Goal: Task Accomplishment & Management: Use online tool/utility

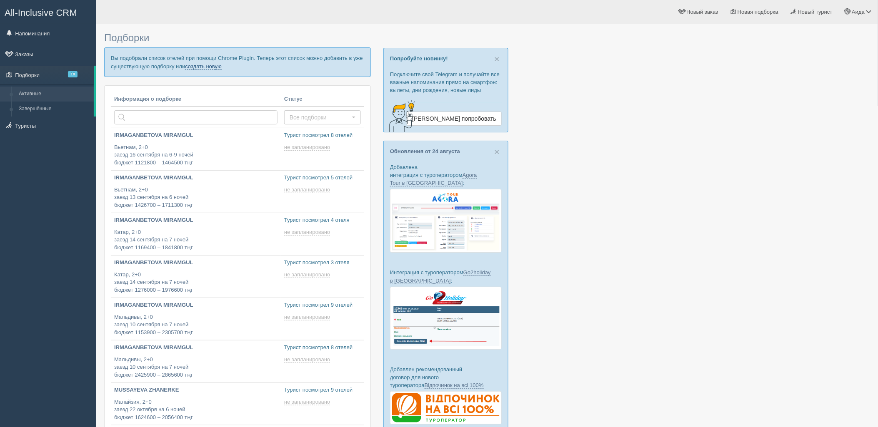
click at [203, 67] on link "создать новую" at bounding box center [203, 66] width 37 height 7
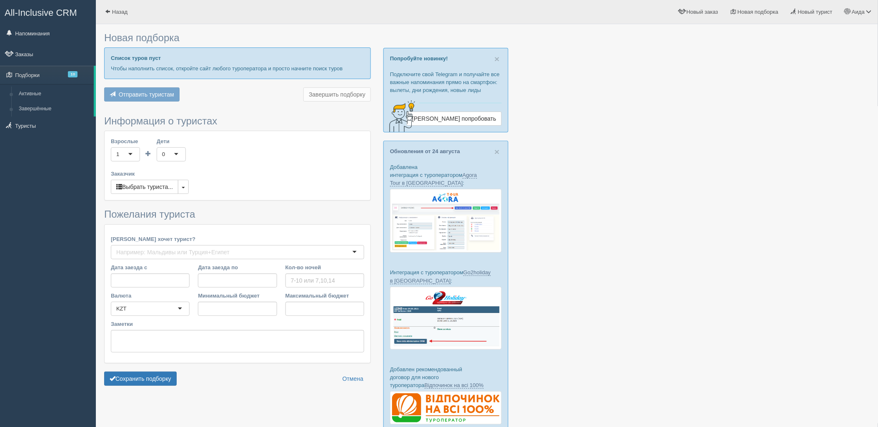
type input "7"
type input "1673800"
type input "2308900"
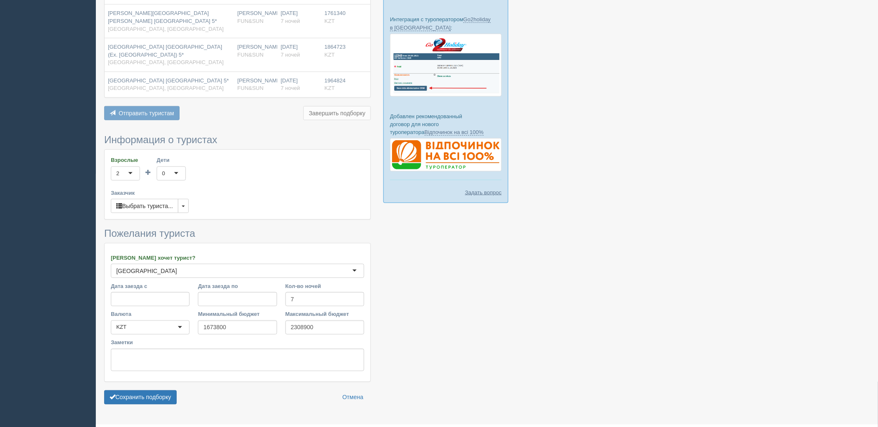
scroll to position [265, 0]
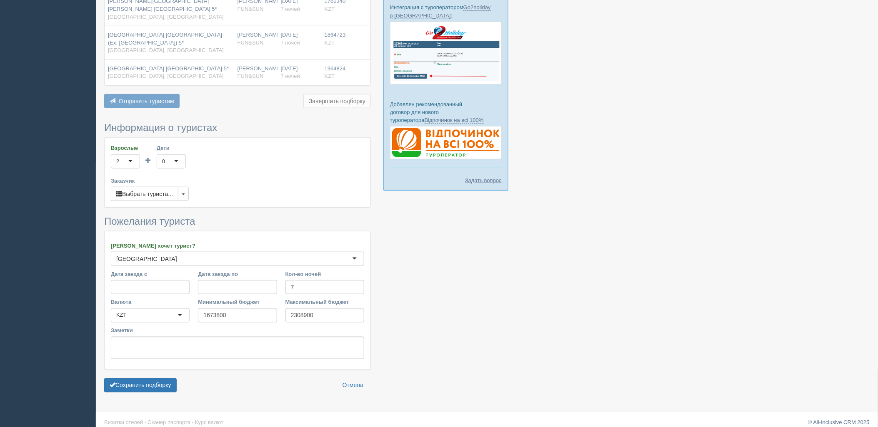
click at [155, 387] on form "Информация о туристах Взрослые 2 2 1 2 3 4 5 6 7 8 9 10 11 12 13 14 15 16 17 18…" at bounding box center [237, 259] width 267 height 275
click at [157, 380] on button "Сохранить подборку" at bounding box center [140, 386] width 72 height 14
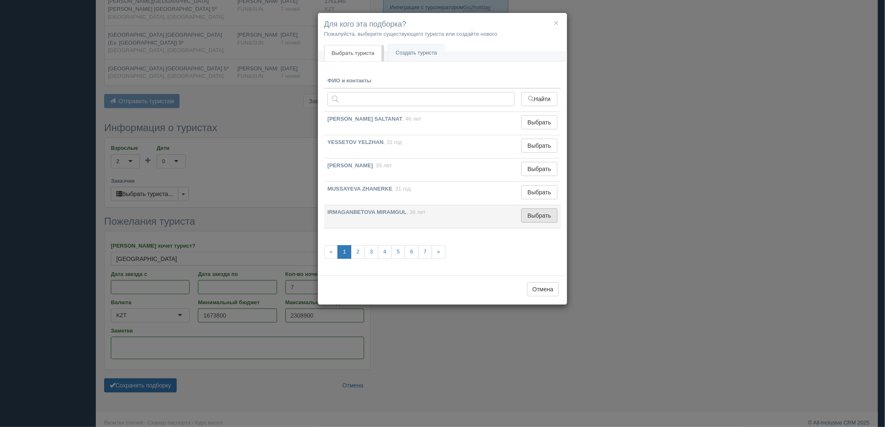
click at [548, 219] on button "Выбрать" at bounding box center [539, 216] width 36 height 14
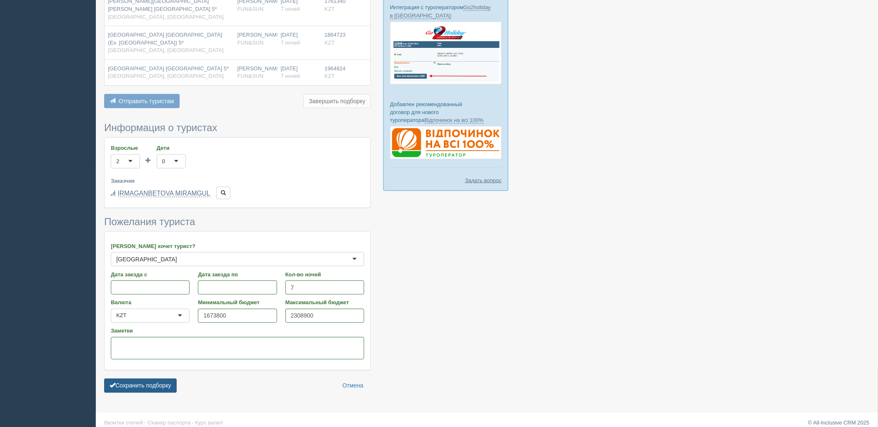
click at [168, 385] on button "Сохранить подборку" at bounding box center [140, 386] width 72 height 14
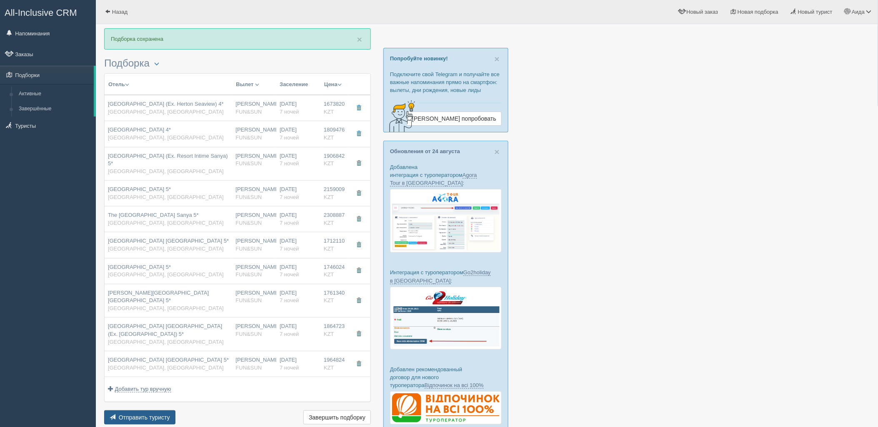
click at [159, 414] on span "Отправить туристу" at bounding box center [144, 417] width 51 height 7
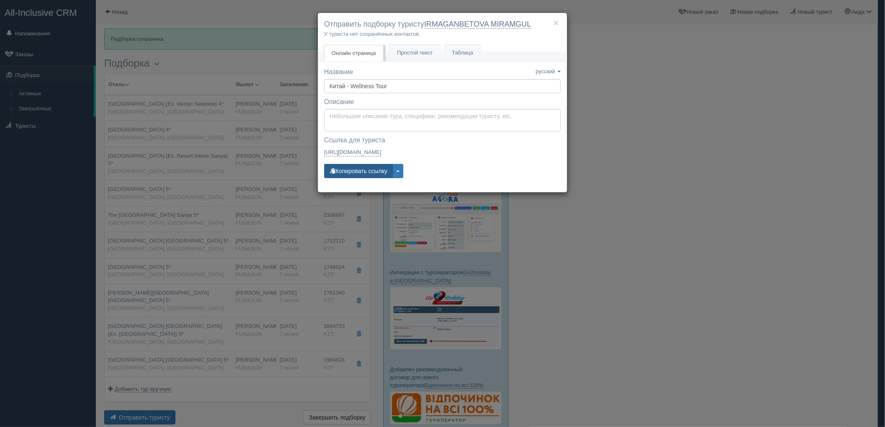
click at [349, 175] on button "Копировать ссылку" at bounding box center [358, 171] width 69 height 14
click at [709, 180] on div "× Отправить подборку туристу IRMAGANBETOVA MIRAMGUL У туриста нет сохранённых к…" at bounding box center [442, 213] width 885 height 427
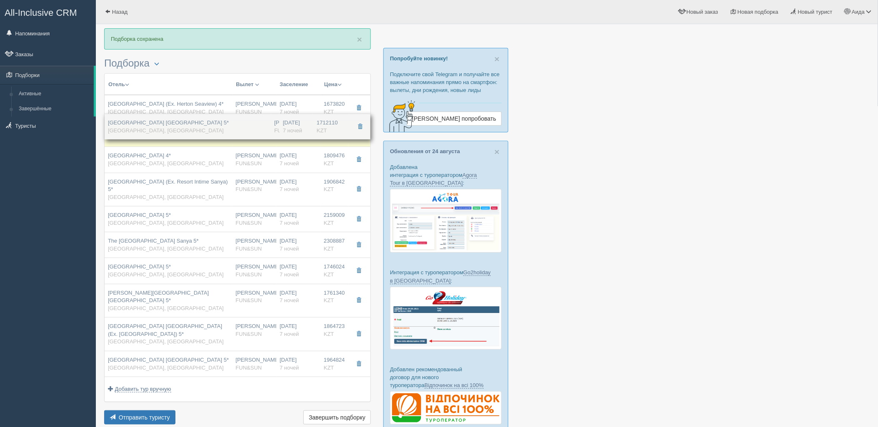
drag, startPoint x: 312, startPoint y: 205, endPoint x: 300, endPoint y: 126, distance: 79.2
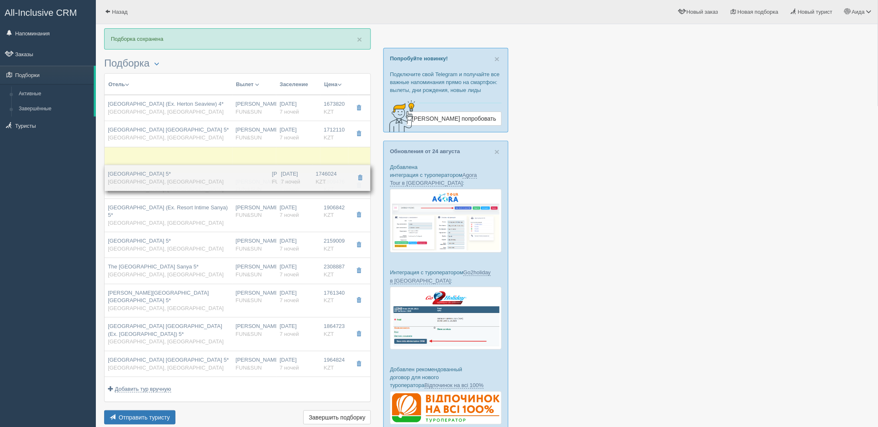
drag, startPoint x: 299, startPoint y: 277, endPoint x: 295, endPoint y: 176, distance: 101.3
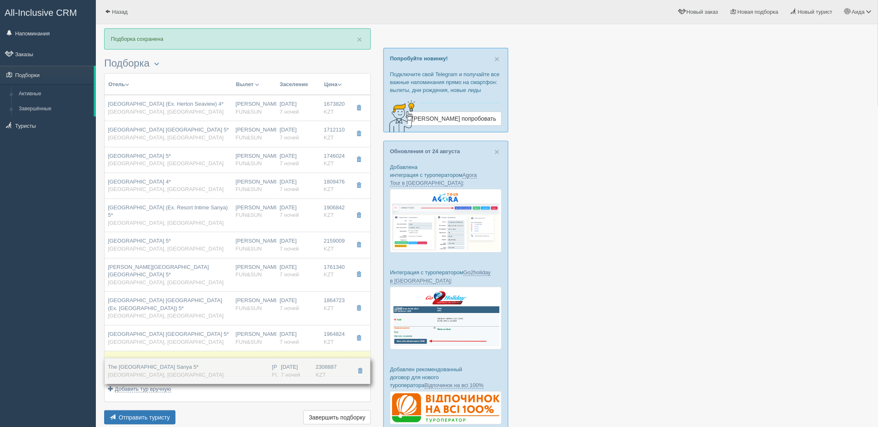
drag, startPoint x: 320, startPoint y: 285, endPoint x: 312, endPoint y: 374, distance: 89.4
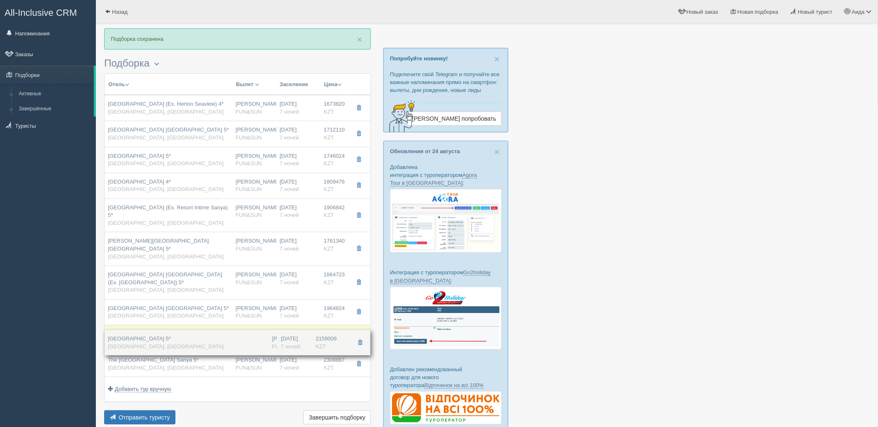
drag, startPoint x: 326, startPoint y: 255, endPoint x: 314, endPoint y: 344, distance: 90.3
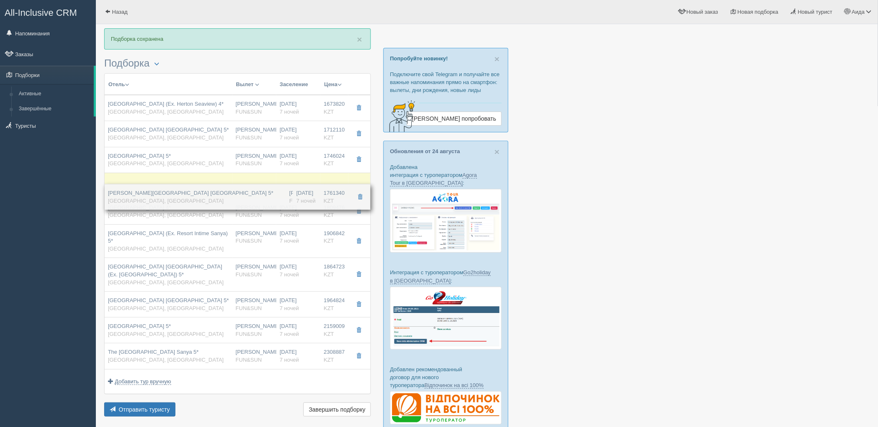
drag, startPoint x: 321, startPoint y: 250, endPoint x: 339, endPoint y: 194, distance: 59.0
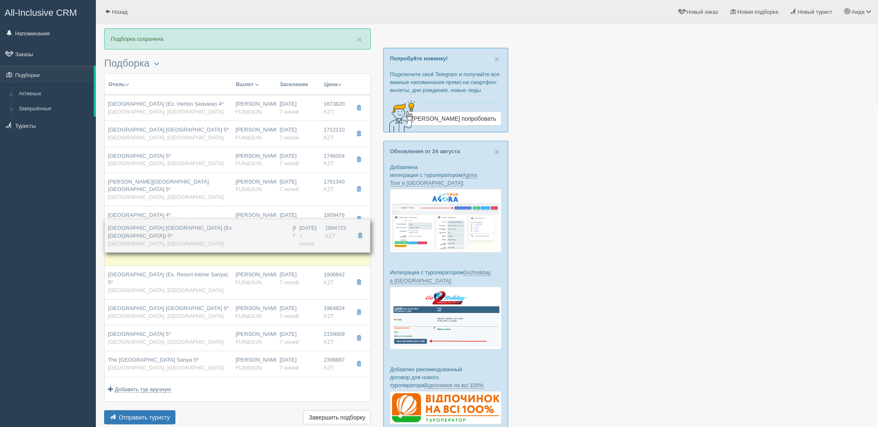
drag, startPoint x: 346, startPoint y: 285, endPoint x: 339, endPoint y: 238, distance: 47.5
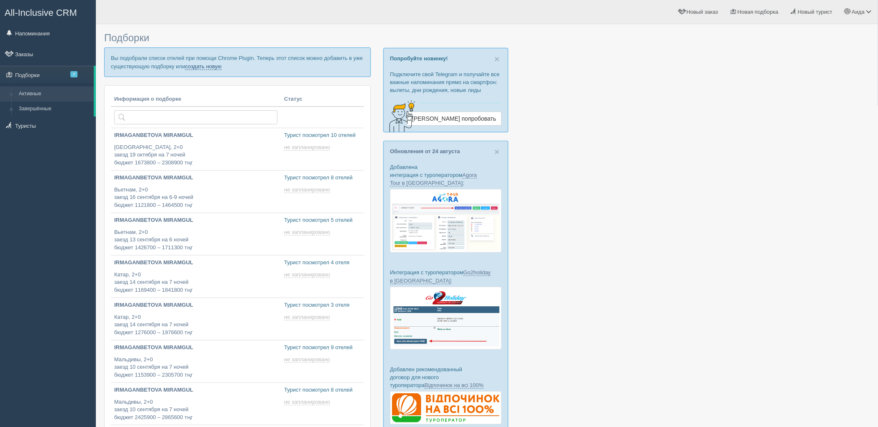
click at [203, 67] on link "создать новую" at bounding box center [203, 66] width 37 height 7
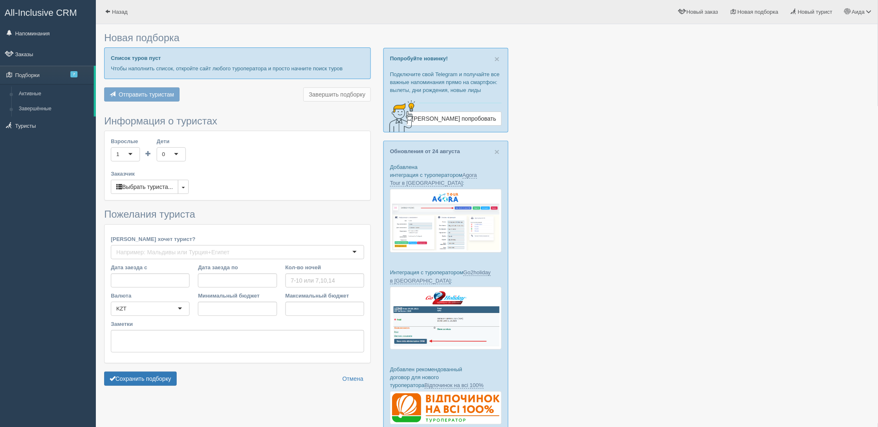
type input "7"
type input "1506900"
type input "1750400"
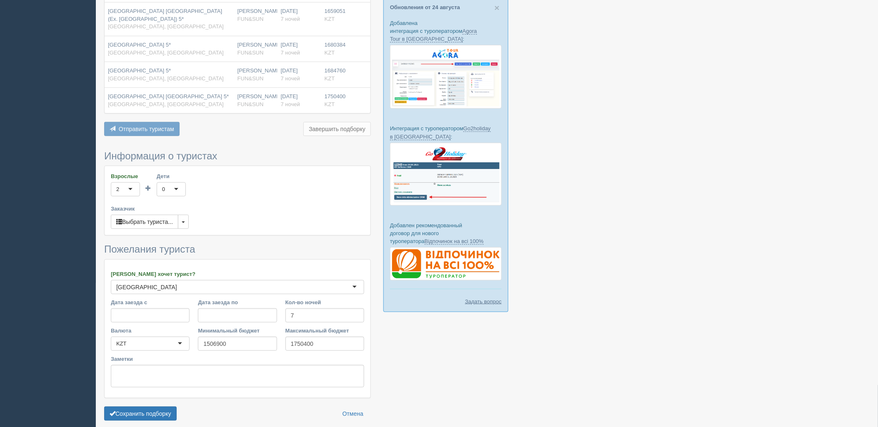
scroll to position [180, 0]
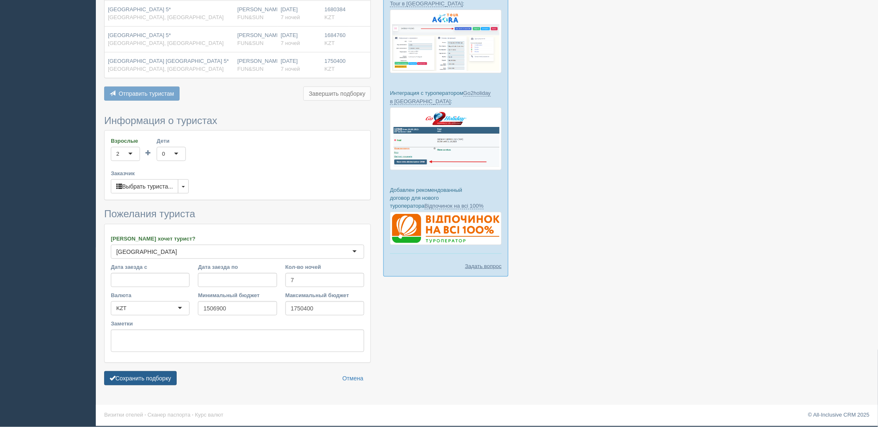
click at [154, 384] on button "Сохранить подборку" at bounding box center [140, 379] width 72 height 14
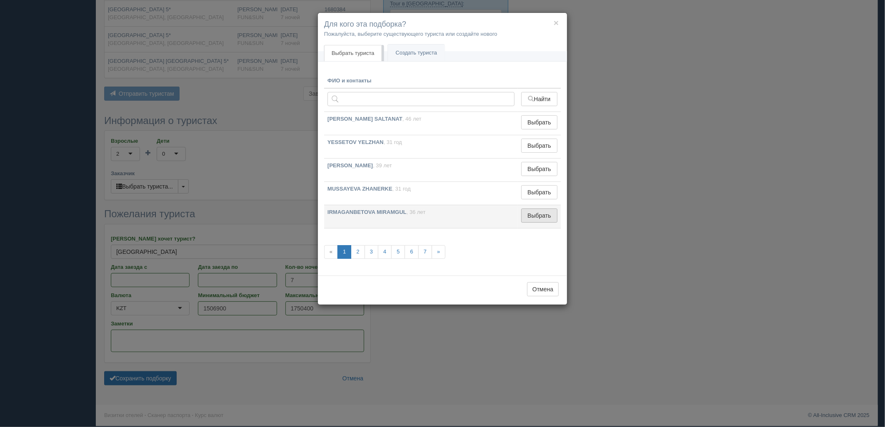
click at [546, 212] on button "Выбрать" at bounding box center [539, 216] width 36 height 14
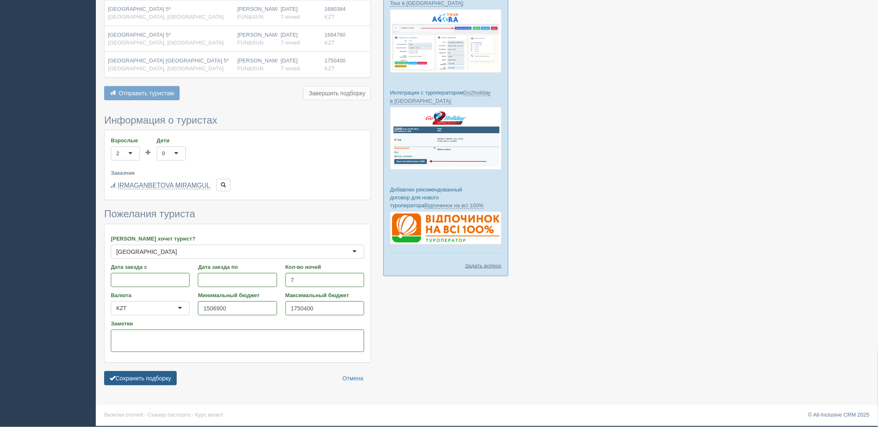
click at [175, 375] on button "Сохранить подборку" at bounding box center [140, 379] width 72 height 14
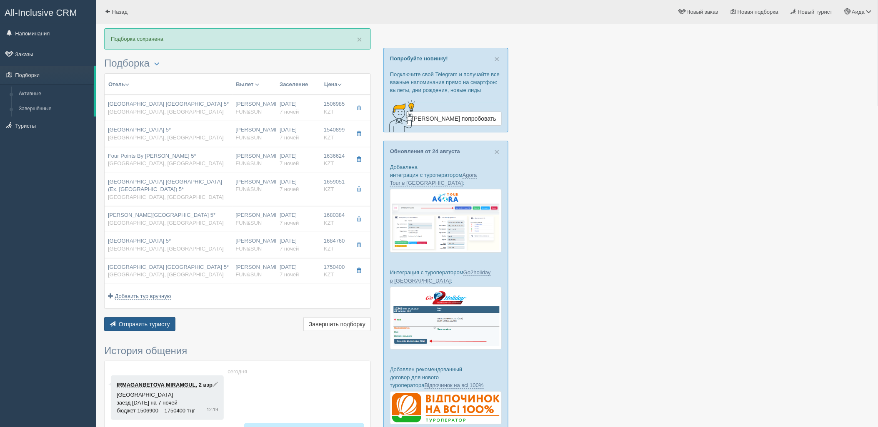
click at [160, 329] on button "Отправить туристу Отправить" at bounding box center [139, 324] width 71 height 14
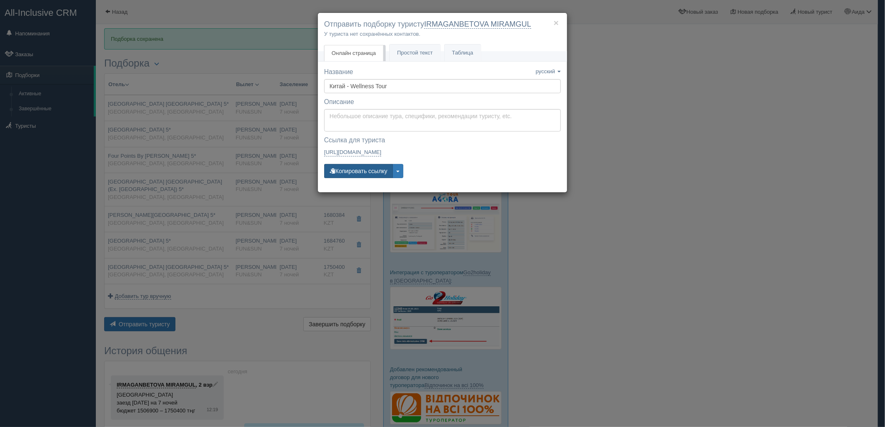
click at [378, 173] on button "Копировать ссылку" at bounding box center [358, 171] width 69 height 14
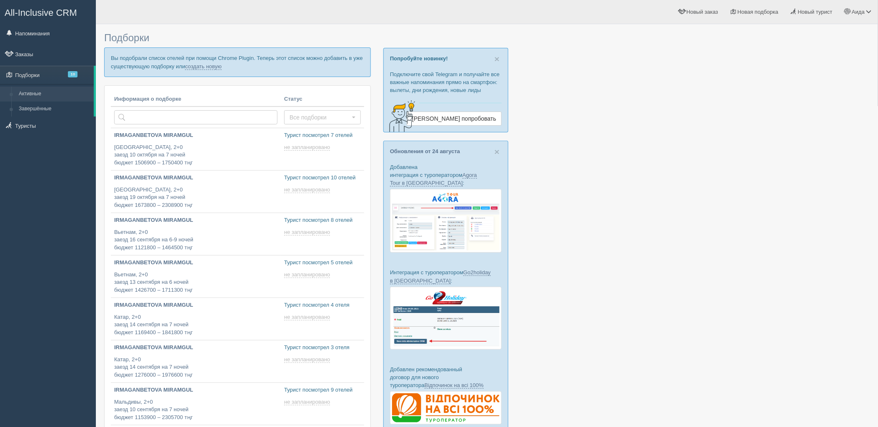
type input "[DATE] 13:15"
click at [194, 67] on link "создать новую" at bounding box center [203, 66] width 37 height 7
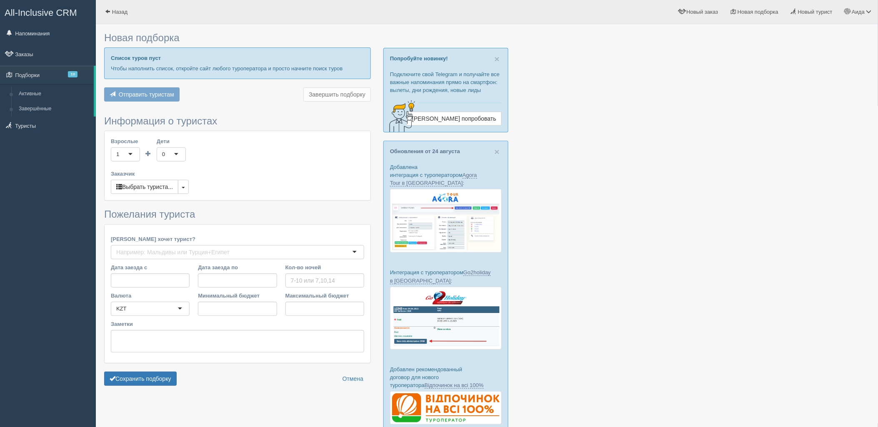
type input "7"
type input "712000"
type input "987200"
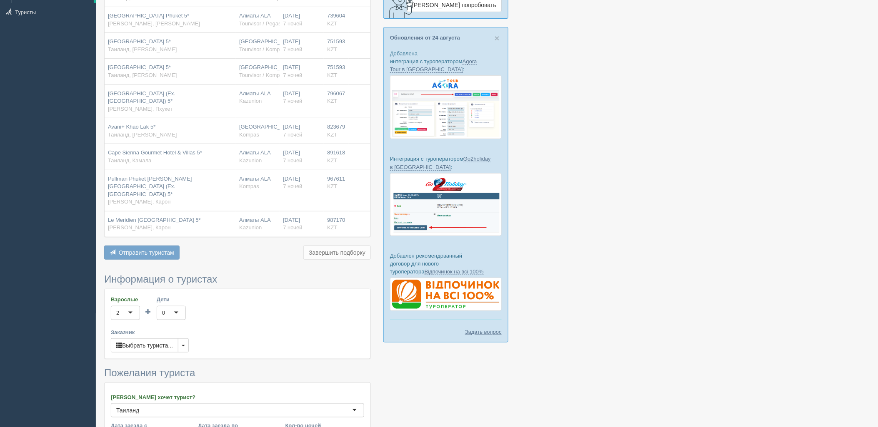
scroll to position [265, 0]
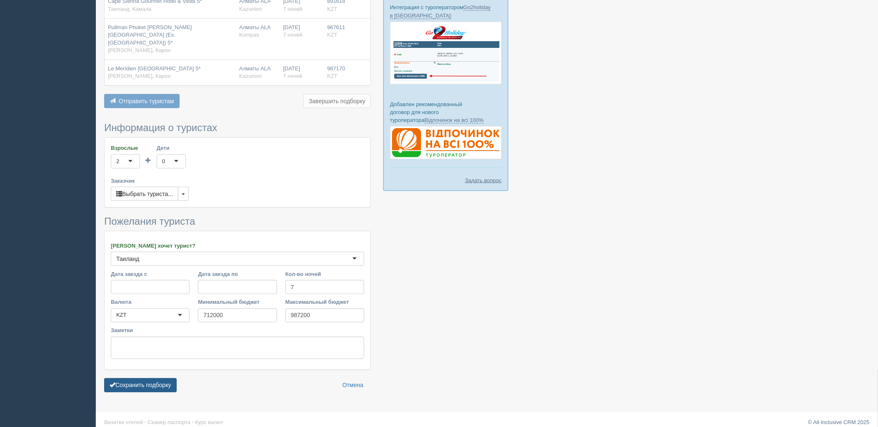
click at [134, 379] on button "Сохранить подборку" at bounding box center [140, 386] width 72 height 14
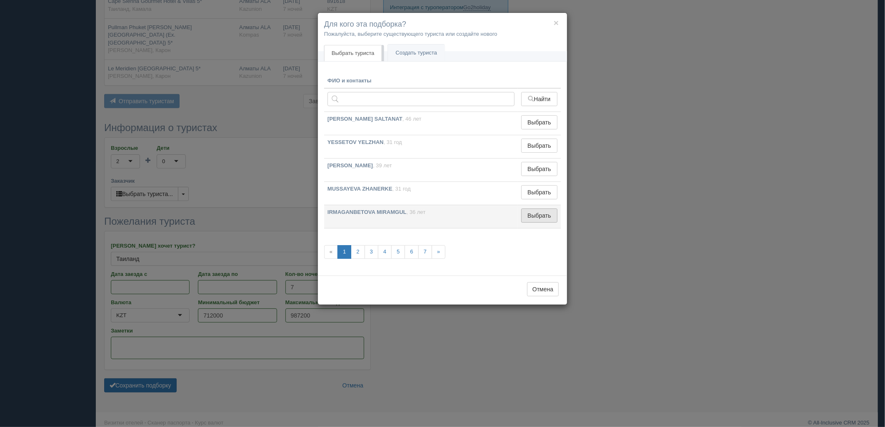
click at [552, 213] on button "Выбрать" at bounding box center [539, 216] width 36 height 14
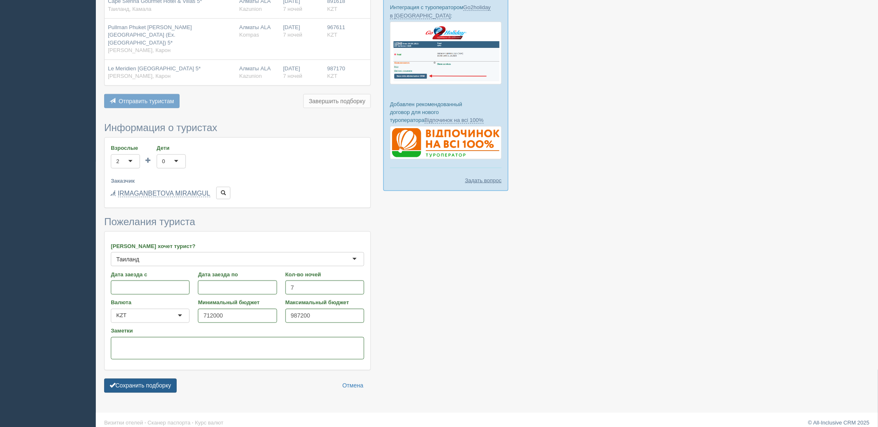
click at [148, 379] on button "Сохранить подборку" at bounding box center [140, 386] width 72 height 14
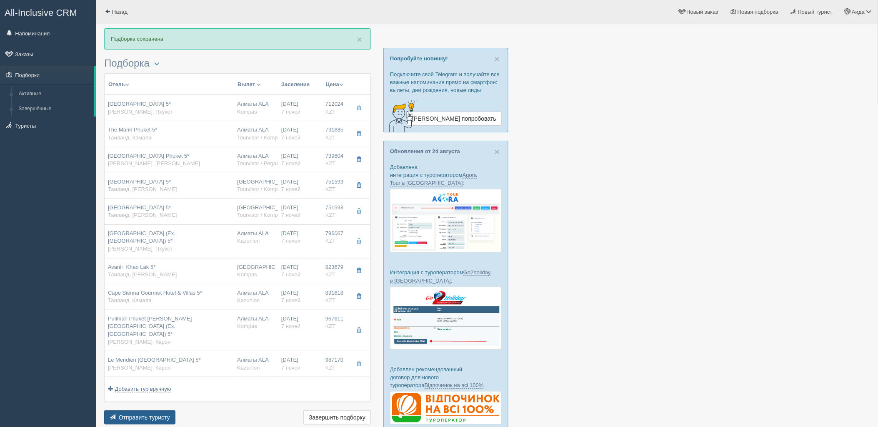
click at [165, 414] on span "Отправить туристу" at bounding box center [144, 417] width 51 height 7
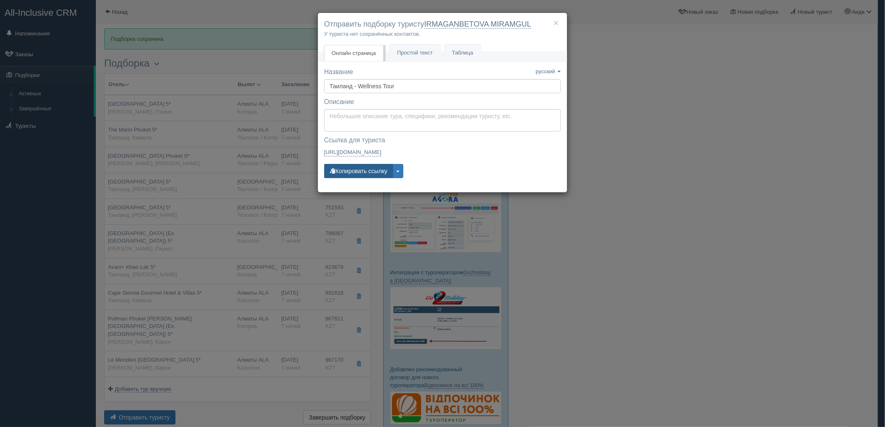
click at [361, 167] on button "Копировать ссылку" at bounding box center [358, 171] width 69 height 14
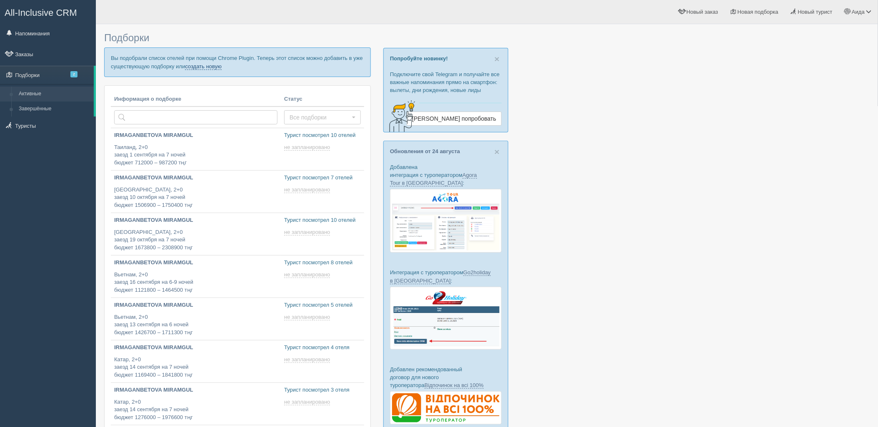
click at [211, 66] on link "создать новую" at bounding box center [203, 66] width 37 height 7
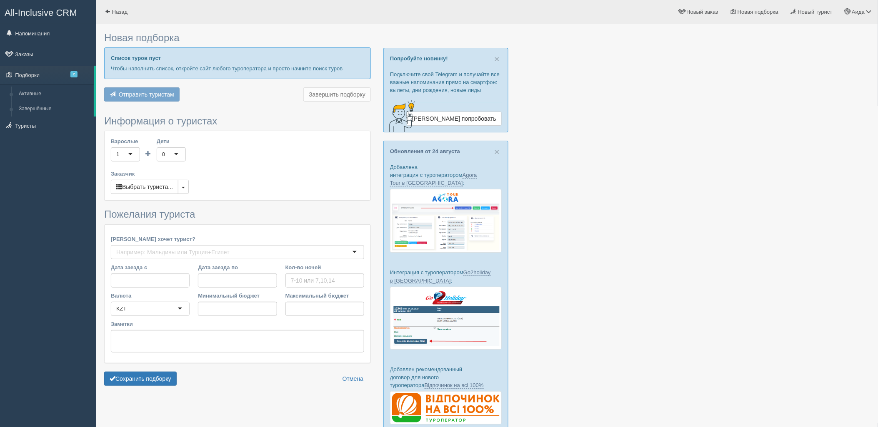
type input "10-11"
type input "958100"
type input "993600"
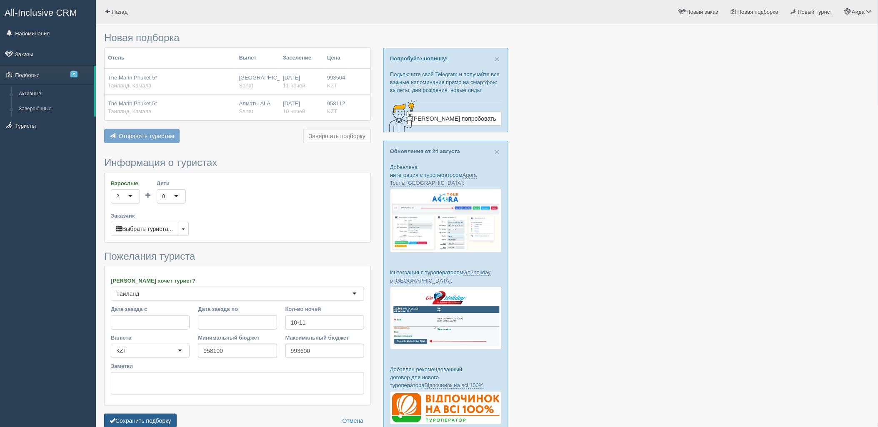
click at [170, 417] on button "Сохранить подборку" at bounding box center [140, 421] width 72 height 14
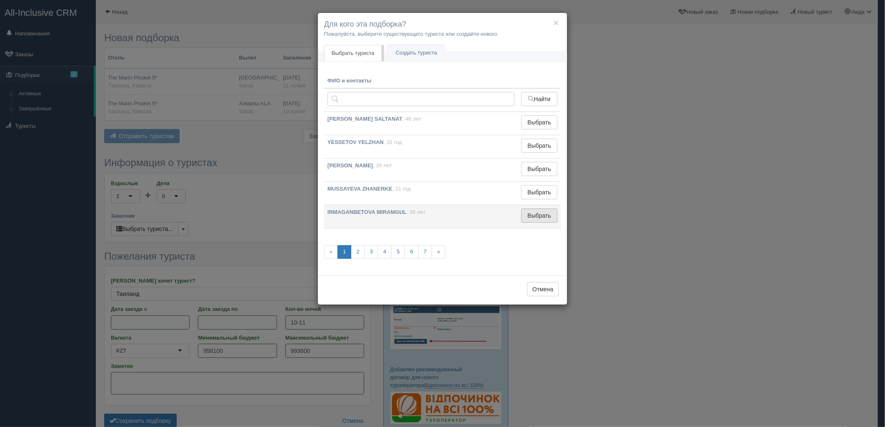
click at [527, 219] on button "Выбрать" at bounding box center [539, 216] width 36 height 14
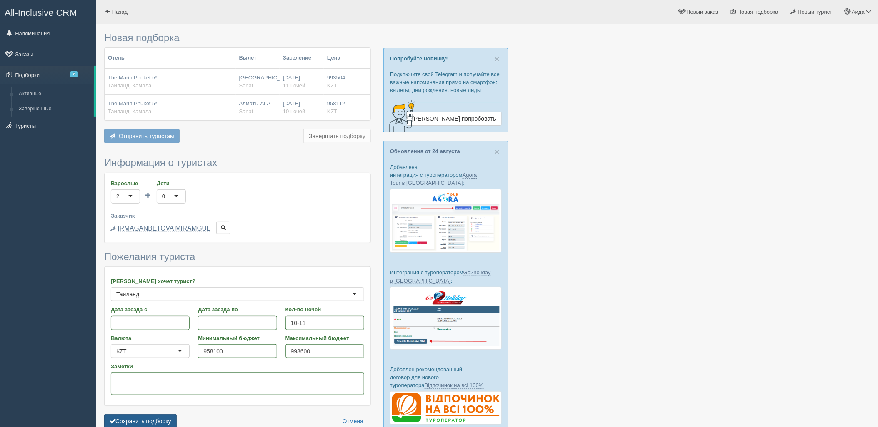
click at [160, 425] on button "Сохранить подборку" at bounding box center [140, 421] width 72 height 14
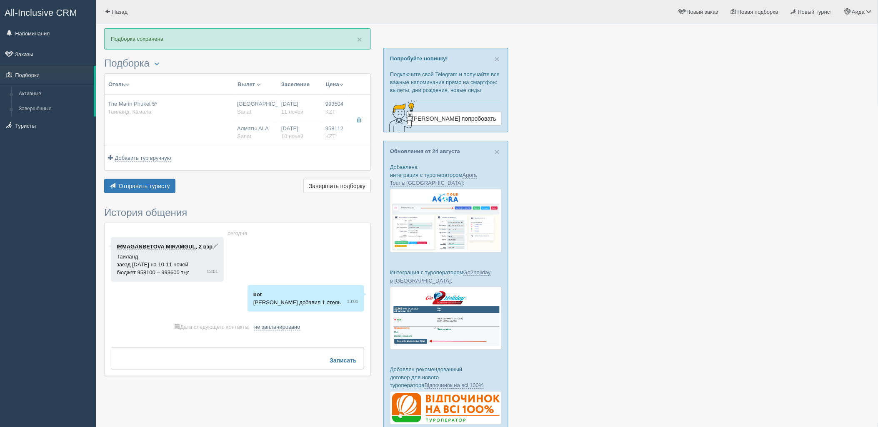
click at [147, 197] on div "× Подборка сохранена [GEOGRAPHIC_DATA] Менеджер: [PERSON_NAME] Показать удалённ…" at bounding box center [237, 206] width 267 height 357
click at [147, 187] on span "Отправить туристу" at bounding box center [144, 186] width 51 height 7
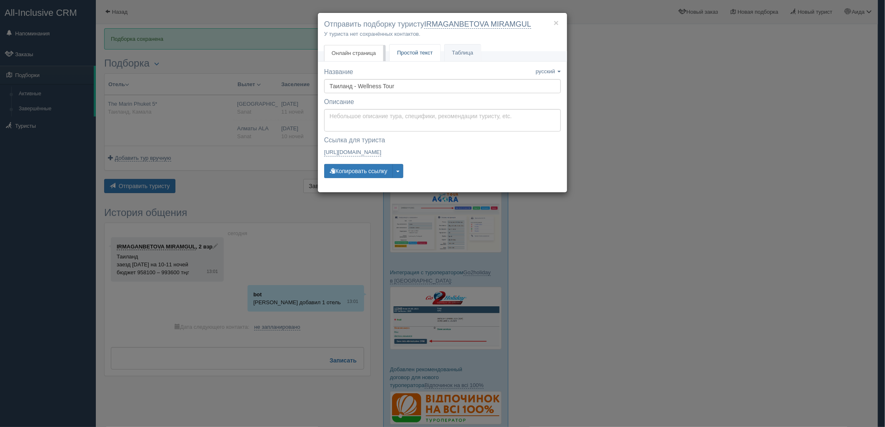
click at [404, 50] on span "Простой текст" at bounding box center [415, 53] width 36 height 6
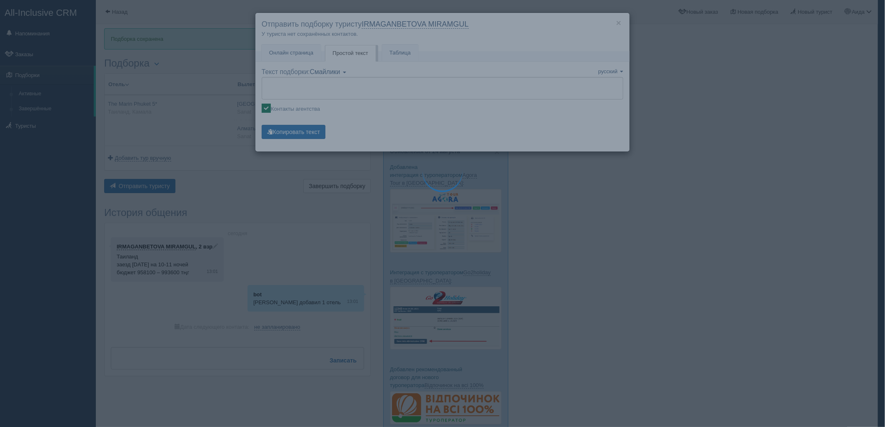
type textarea "🌞 Loremi dolo! Sitametcon Adi elitseddoei temporinc utlabore: 🌎 Etdolor, Magnaa…"
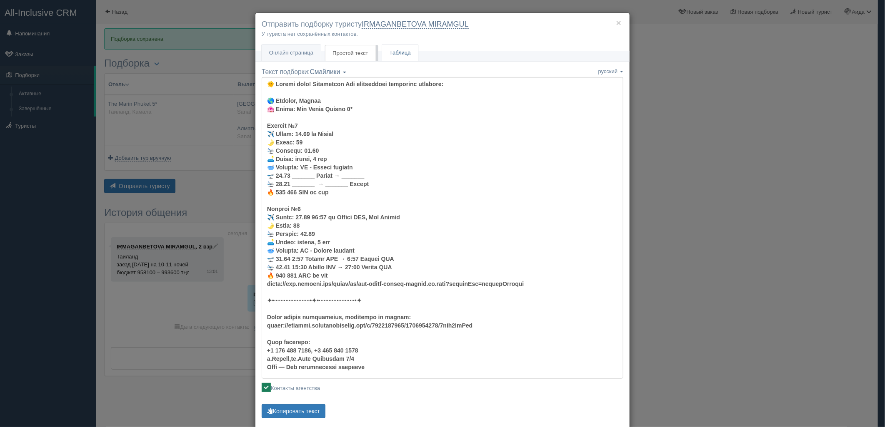
click at [402, 50] on link "Таблица" at bounding box center [400, 53] width 36 height 17
